Goal: Task Accomplishment & Management: Manage account settings

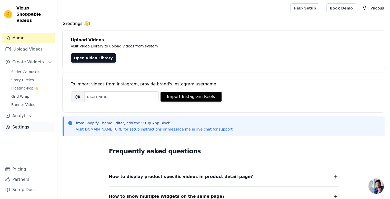
click at [25, 123] on link "Settings" at bounding box center [28, 127] width 53 height 10
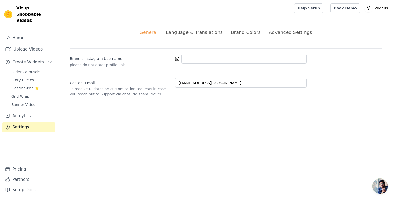
click at [272, 33] on div "Advanced Settings" at bounding box center [290, 32] width 43 height 7
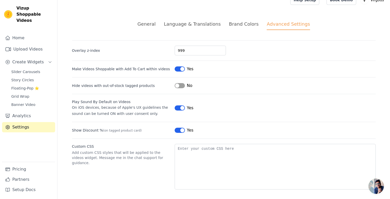
scroll to position [10, 0]
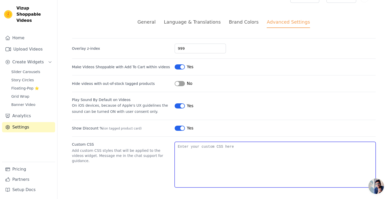
click at [208, 148] on textarea "Custom CSS" at bounding box center [275, 165] width 201 height 46
paste textarea ".wizup-app .swiper-wrapper.svelte-1ifas2v.svelte-1ifas2v { align-items: center;…"
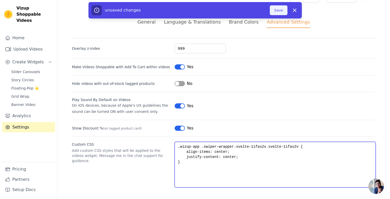
type textarea ".wizup-app .swiper-wrapper.svelte-1ifas2v.svelte-1ifas2v { align-items: center;…"
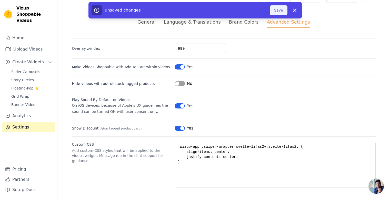
click at [280, 13] on button "Save" at bounding box center [278, 10] width 17 height 10
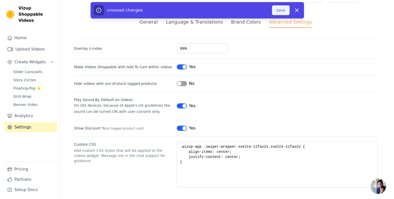
scroll to position [0, 0]
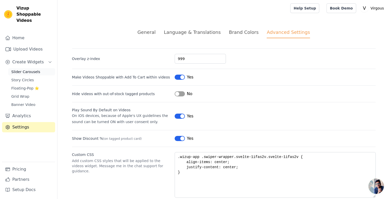
click at [20, 69] on span "Slider Carousels" at bounding box center [25, 71] width 29 height 5
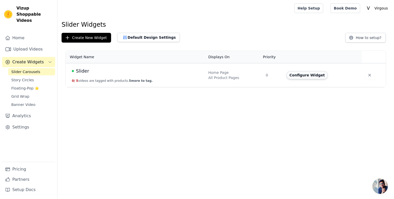
click at [315, 74] on button "Configure Widget" at bounding box center [308, 75] width 42 height 8
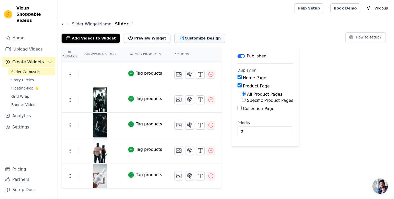
click at [180, 41] on button "Customize Design" at bounding box center [200, 38] width 51 height 9
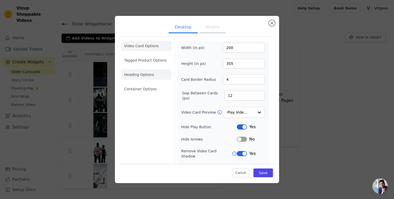
click at [144, 74] on li "Heading Options" at bounding box center [146, 75] width 51 height 10
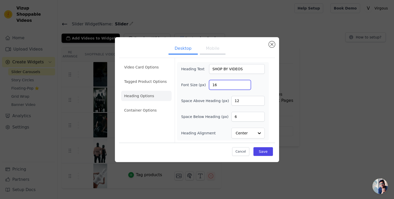
click at [230, 87] on input "16" at bounding box center [230, 85] width 42 height 10
type input "24"
click at [259, 155] on button "Save" at bounding box center [264, 151] width 20 height 9
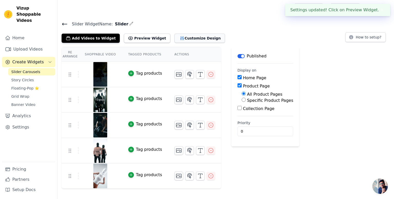
click at [180, 39] on button "Customize Design" at bounding box center [200, 38] width 51 height 9
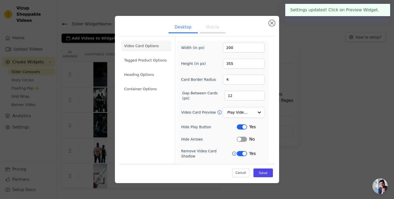
click at [217, 27] on button "Mobile" at bounding box center [213, 27] width 26 height 11
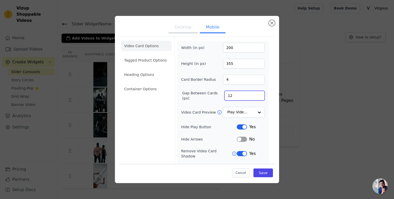
click at [233, 94] on input "12" at bounding box center [245, 96] width 40 height 10
type input "12"
click at [204, 83] on div "Card Border Radius 4" at bounding box center [223, 80] width 84 height 10
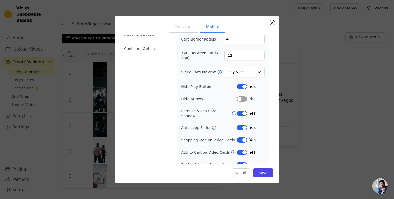
scroll to position [43, 0]
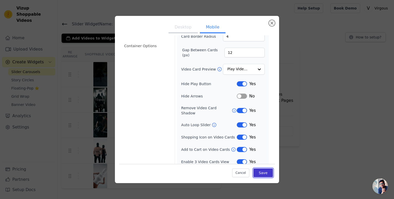
click at [259, 174] on button "Save" at bounding box center [264, 172] width 20 height 9
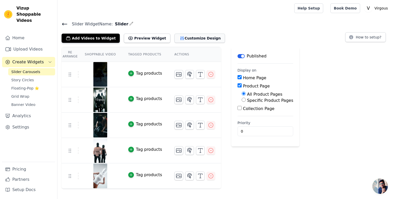
click at [180, 36] on button "Customize Design" at bounding box center [200, 38] width 51 height 9
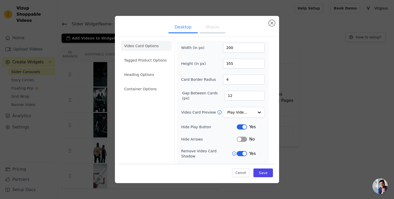
click at [207, 27] on button "Mobile" at bounding box center [213, 27] width 26 height 11
click at [147, 78] on li "Heading Options" at bounding box center [146, 75] width 51 height 10
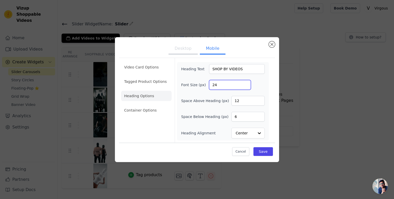
click at [230, 85] on input "24" at bounding box center [230, 85] width 42 height 10
type input "20"
click at [261, 152] on button "Save" at bounding box center [264, 151] width 20 height 9
